Goal: Task Accomplishment & Management: Complete application form

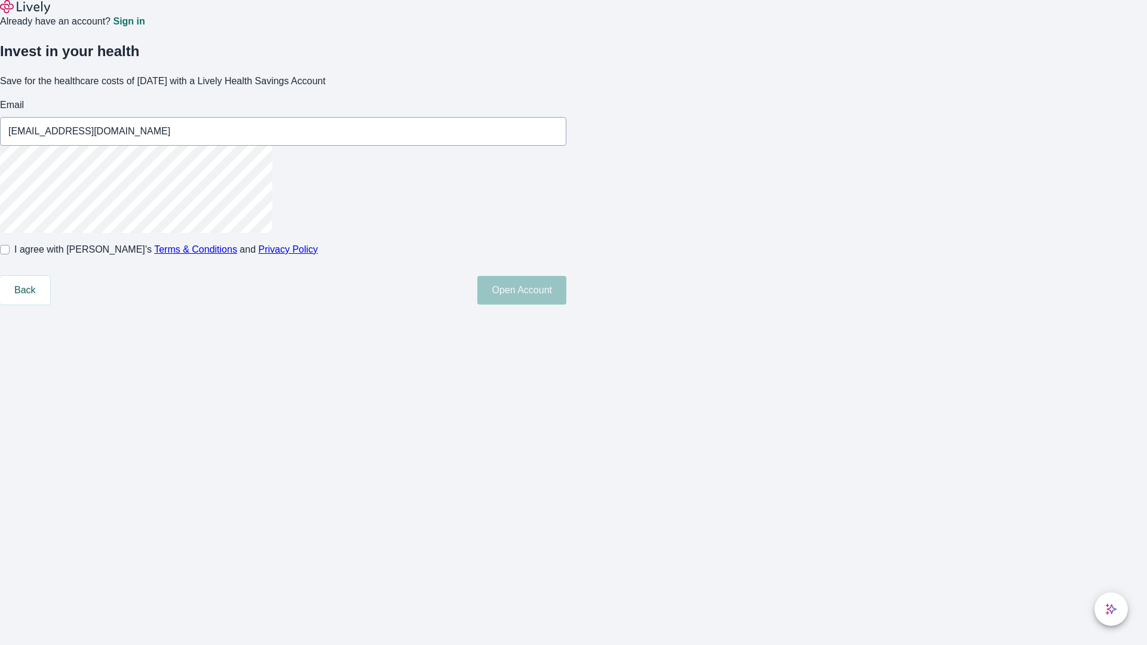
click at [10, 254] on input "I agree with Lively’s Terms & Conditions and Privacy Policy" at bounding box center [5, 250] width 10 height 10
checkbox input "true"
click at [566, 305] on button "Open Account" at bounding box center [521, 290] width 89 height 29
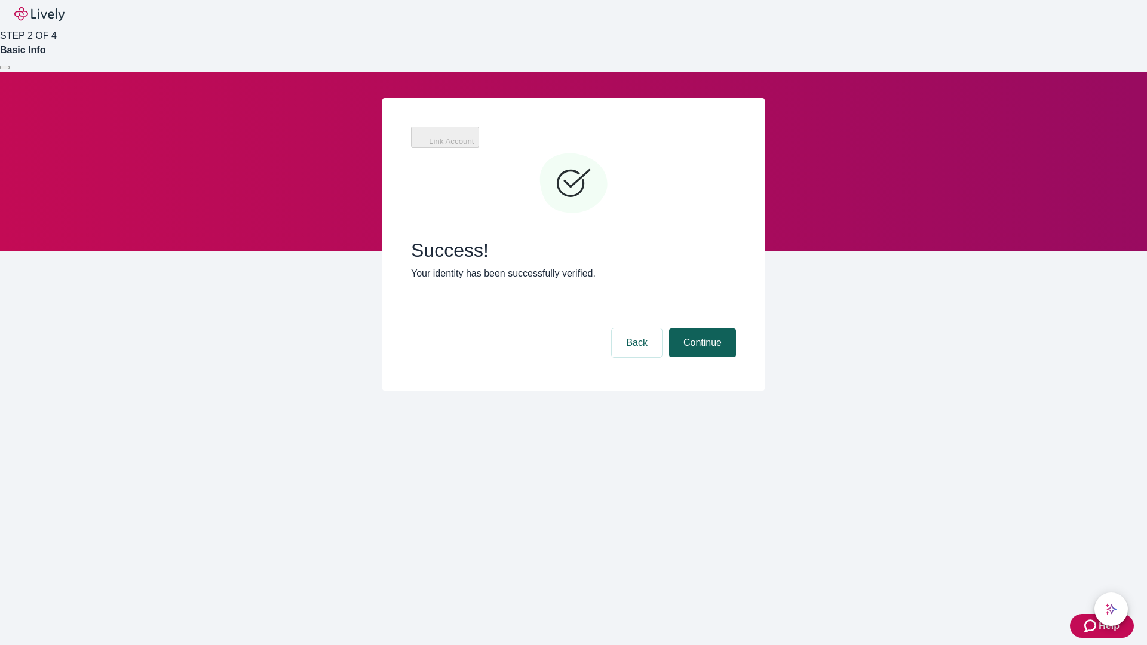
click at [701, 329] on button "Continue" at bounding box center [702, 343] width 67 height 29
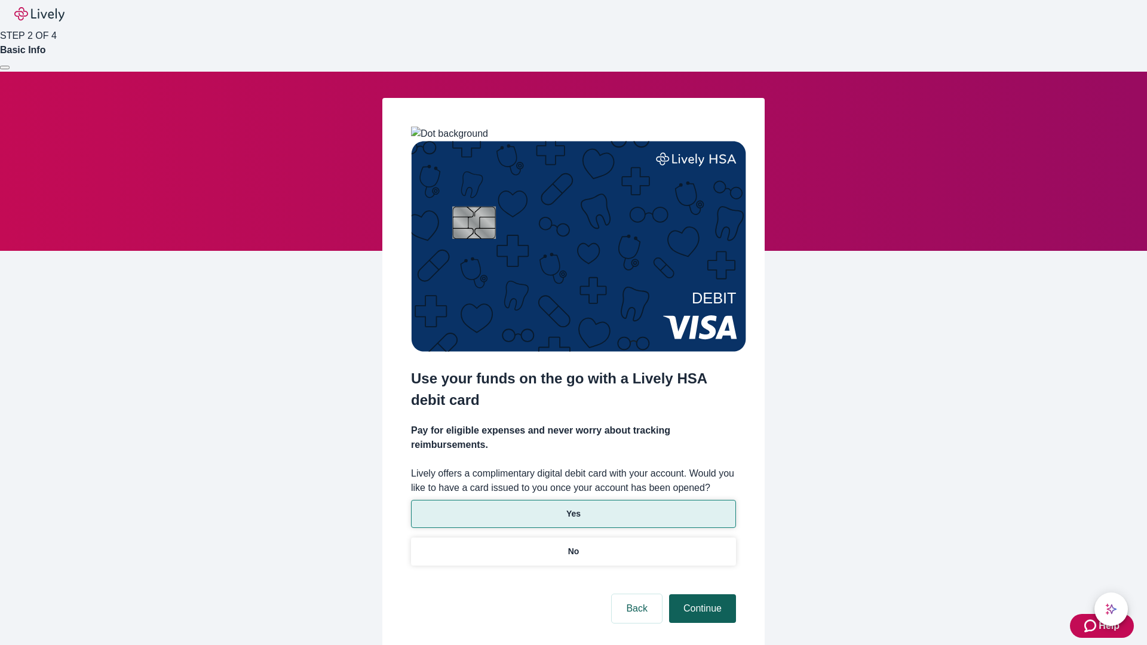
click at [573, 545] on p "No" at bounding box center [573, 551] width 11 height 13
click at [701, 594] on button "Continue" at bounding box center [702, 608] width 67 height 29
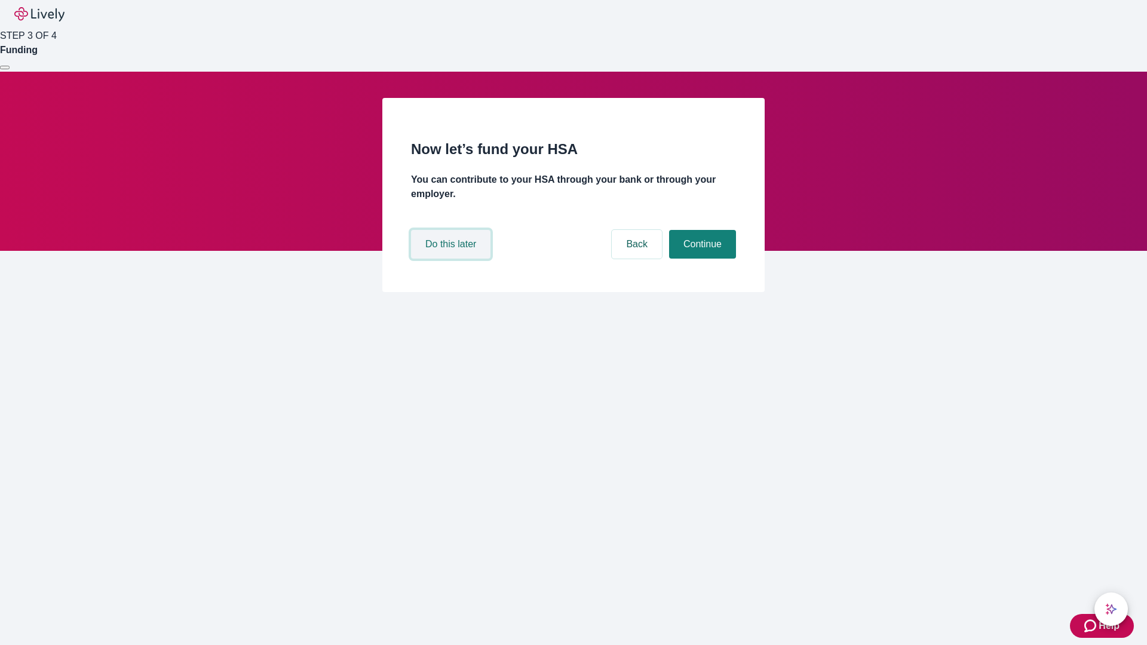
click at [452, 259] on button "Do this later" at bounding box center [450, 244] width 79 height 29
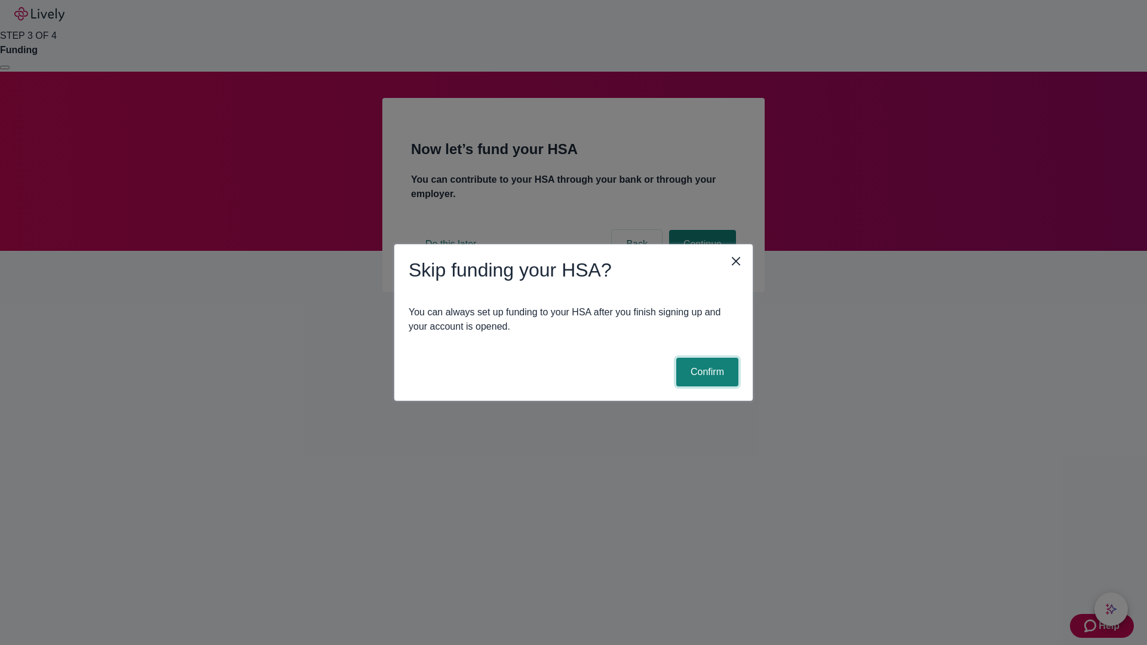
click at [706, 372] on button "Confirm" at bounding box center [707, 372] width 62 height 29
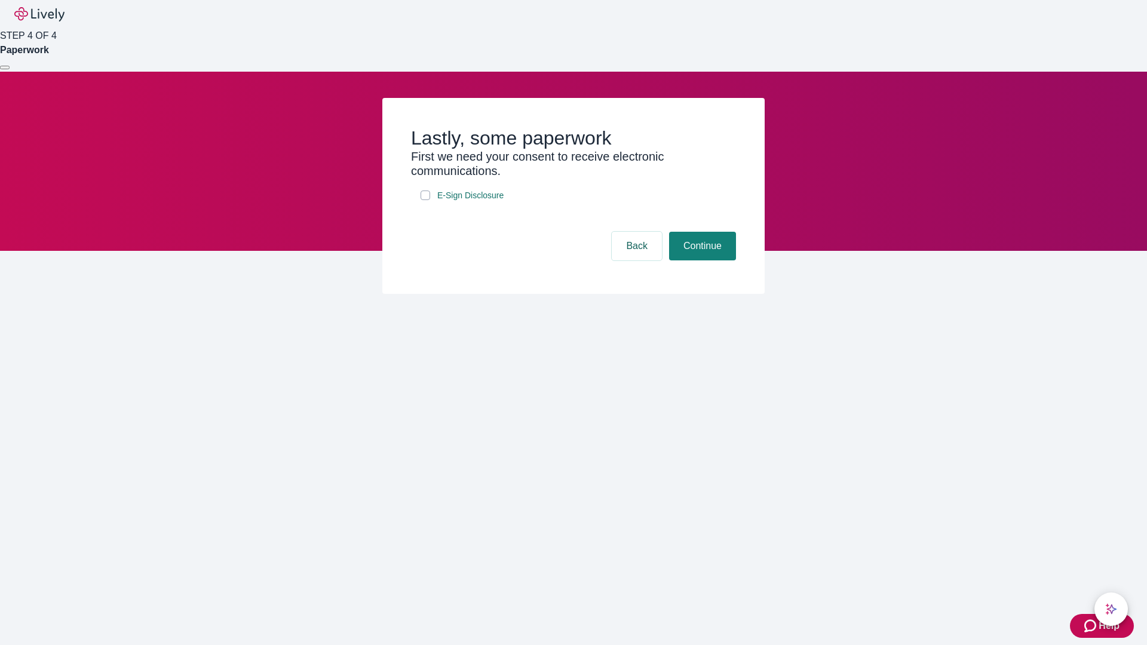
click at [425, 200] on input "E-Sign Disclosure" at bounding box center [426, 196] width 10 height 10
checkbox input "true"
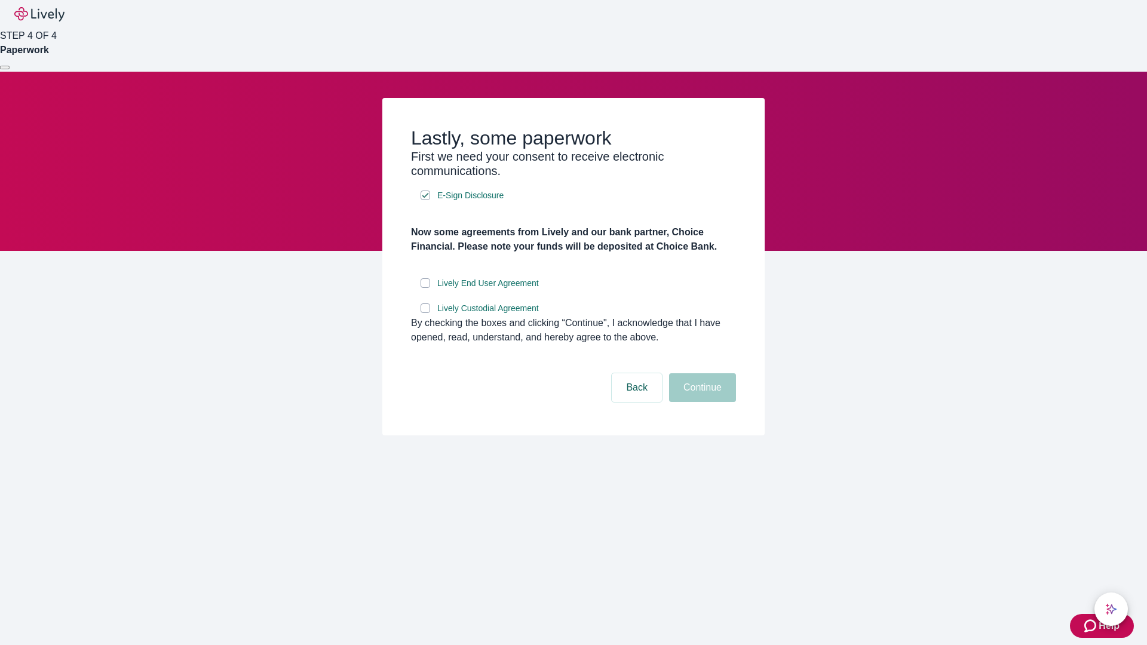
click at [425, 288] on input "Lively End User Agreement" at bounding box center [426, 283] width 10 height 10
checkbox input "true"
click at [425, 313] on input "Lively Custodial Agreement" at bounding box center [426, 308] width 10 height 10
checkbox input "true"
click at [701, 402] on button "Continue" at bounding box center [702, 387] width 67 height 29
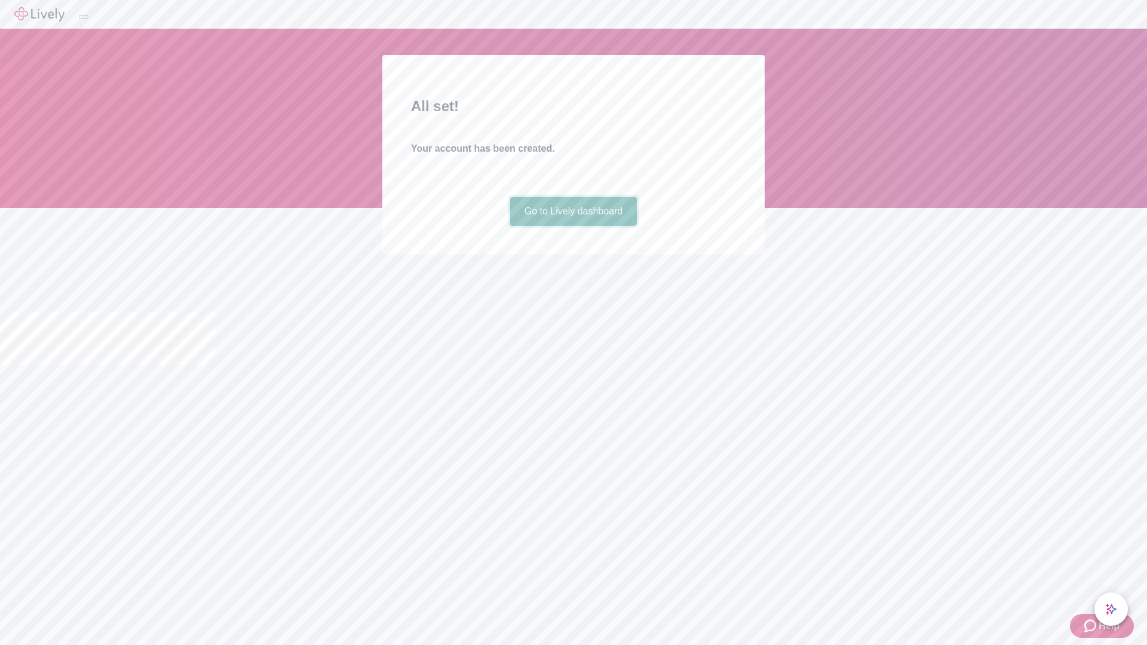
click at [573, 226] on link "Go to Lively dashboard" at bounding box center [573, 211] width 127 height 29
